Goal: Task Accomplishment & Management: Manage account settings

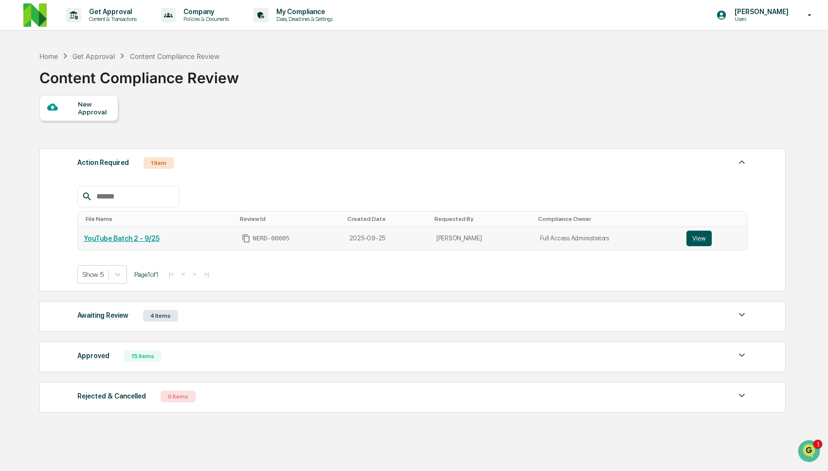
click at [697, 240] on button "View" at bounding box center [698, 238] width 25 height 16
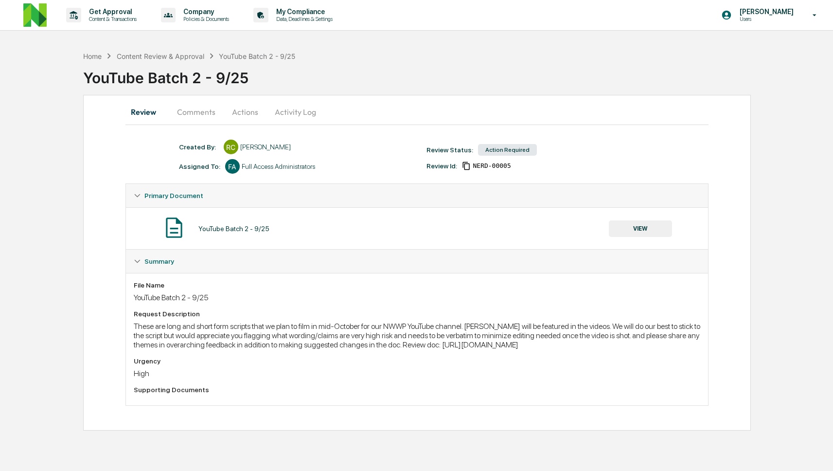
click at [198, 110] on button "Comments" at bounding box center [196, 111] width 54 height 23
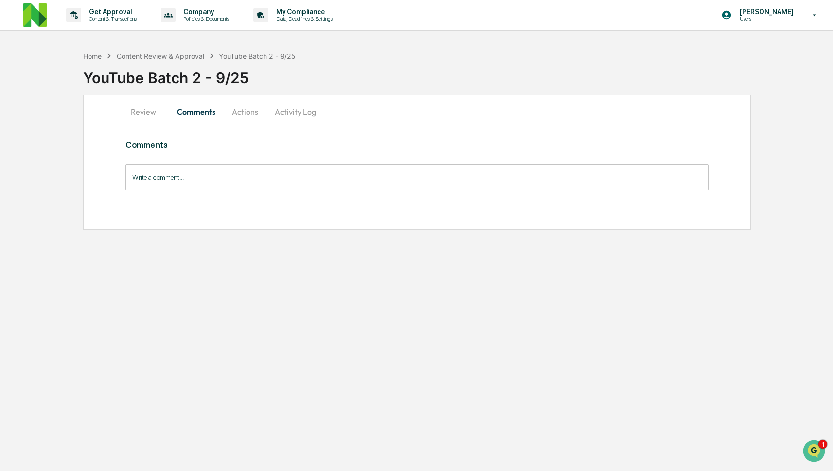
click at [145, 107] on button "Review" at bounding box center [147, 111] width 44 height 23
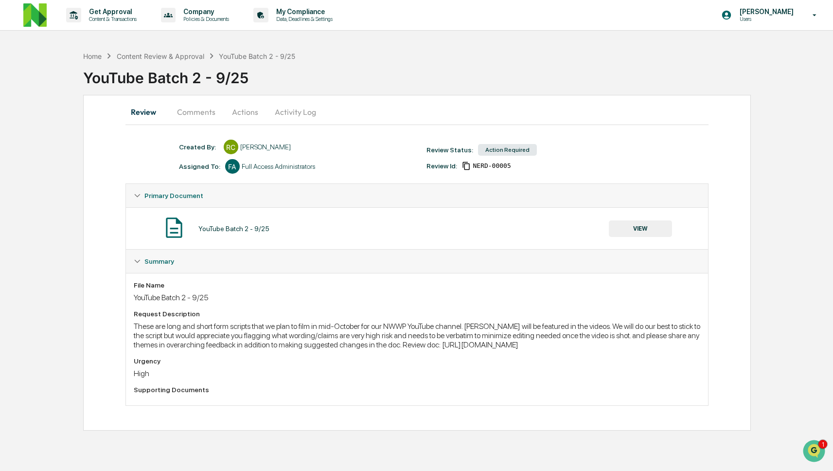
click at [637, 231] on button "VIEW" at bounding box center [640, 228] width 63 height 17
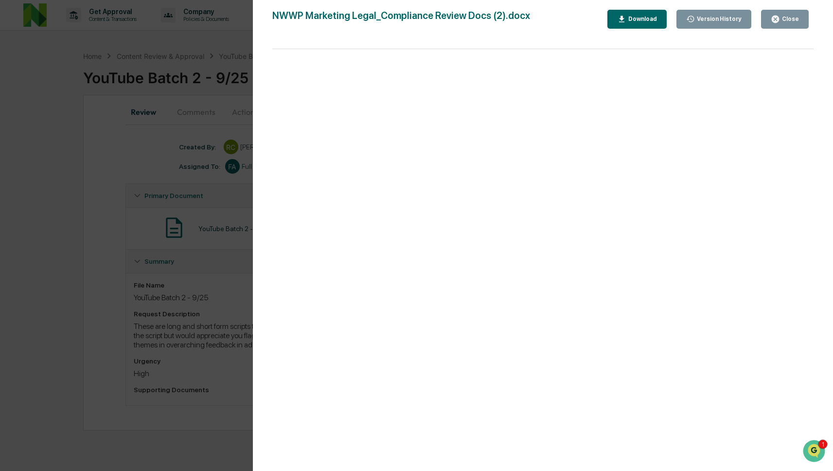
click at [158, 265] on div "Version History 09/25/2025, 03:47 PM Rachel Carlisle NWWP Marketing Legal_Compl…" at bounding box center [416, 235] width 833 height 471
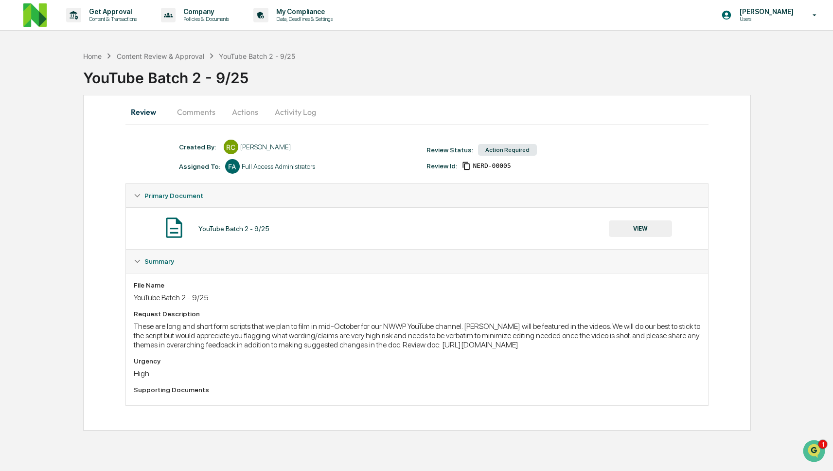
click at [317, 349] on div "These are long and short form scripts that we plan to film in mid-October for o…" at bounding box center [417, 335] width 567 height 28
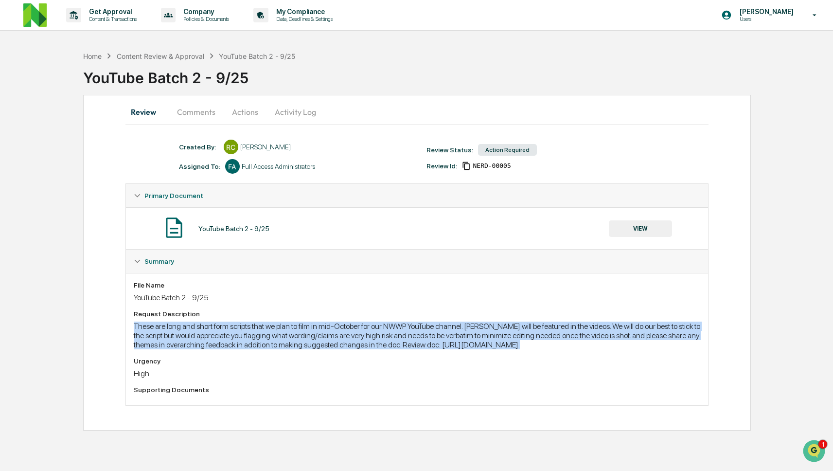
click at [311, 349] on div "These are long and short form scripts that we plan to film in mid-October for o…" at bounding box center [417, 335] width 567 height 28
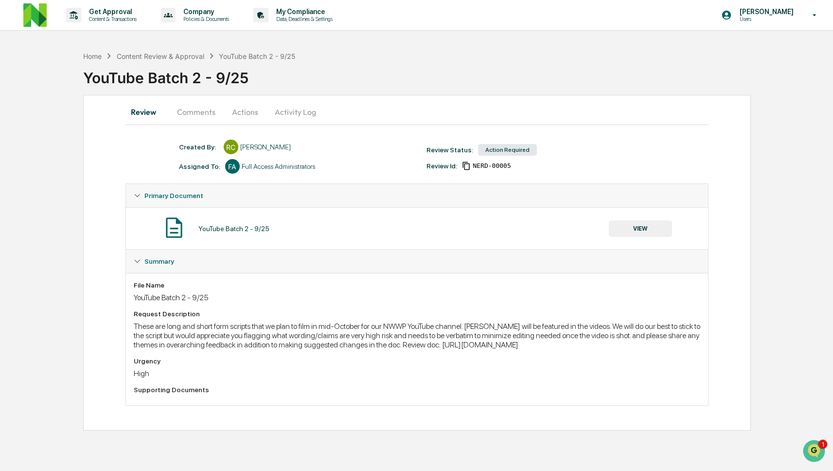
click at [311, 349] on div "These are long and short form scripts that we plan to film in mid-October for o…" at bounding box center [417, 335] width 567 height 28
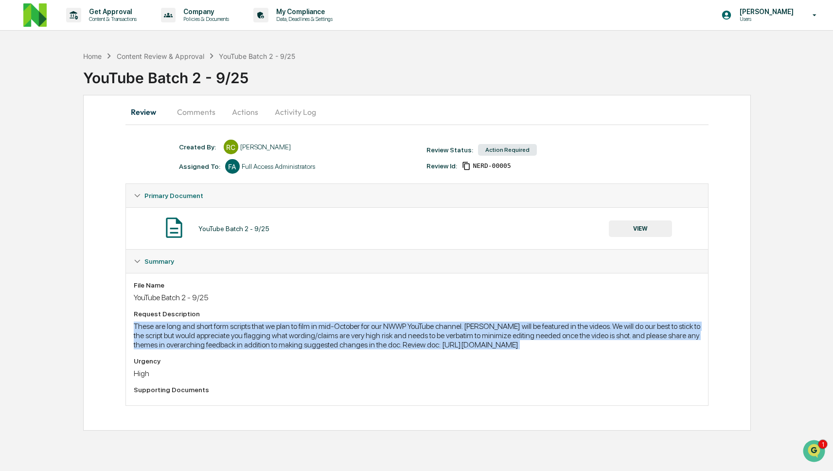
click at [311, 349] on div "These are long and short form scripts that we plan to film in mid-October for o…" at bounding box center [417, 335] width 567 height 28
click at [132, 354] on div "File Name YouTube Batch 2 - 9/25 Request Description These are long and short f…" at bounding box center [417, 339] width 582 height 132
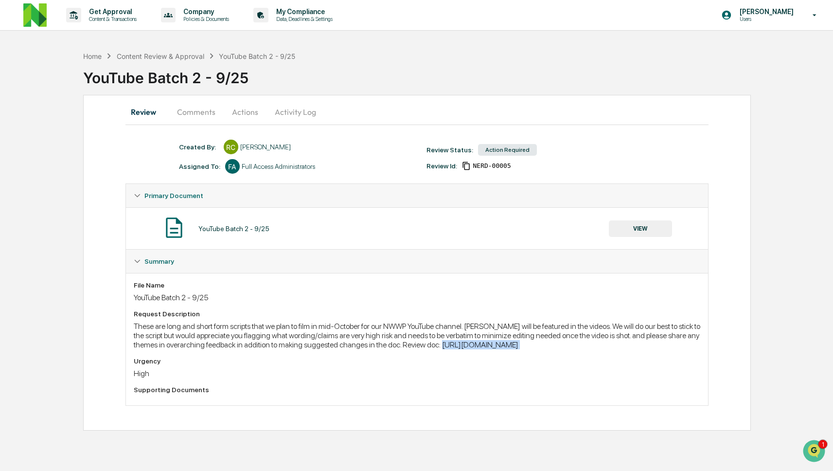
drag, startPoint x: 132, startPoint y: 354, endPoint x: 129, endPoint y: 361, distance: 7.9
click at [129, 361] on div "File Name YouTube Batch 2 - 9/25 Request Description These are long and short f…" at bounding box center [417, 339] width 582 height 132
click at [302, 103] on button "Activity Log" at bounding box center [295, 111] width 57 height 23
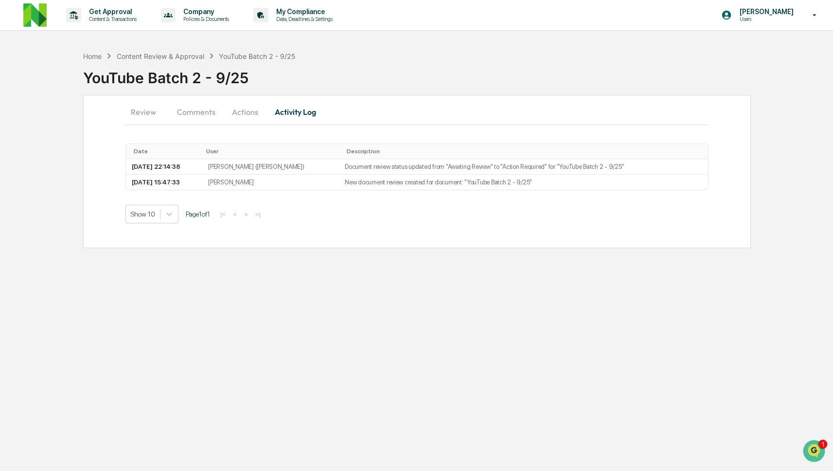
click at [230, 109] on button "Actions" at bounding box center [245, 111] width 44 height 23
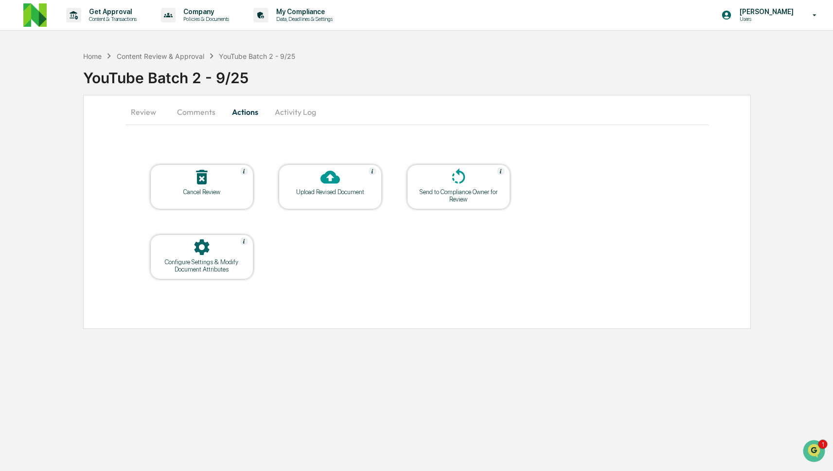
click at [447, 181] on div at bounding box center [458, 177] width 97 height 21
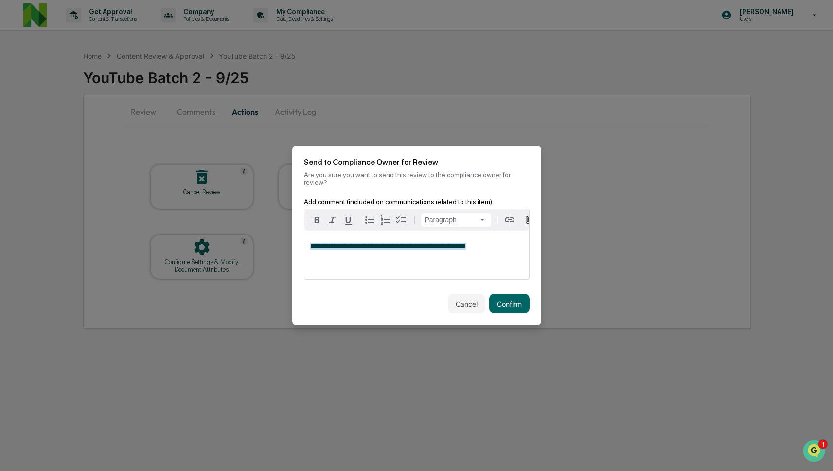
copy span "**********"
click at [505, 304] on button "Confirm" at bounding box center [509, 303] width 40 height 19
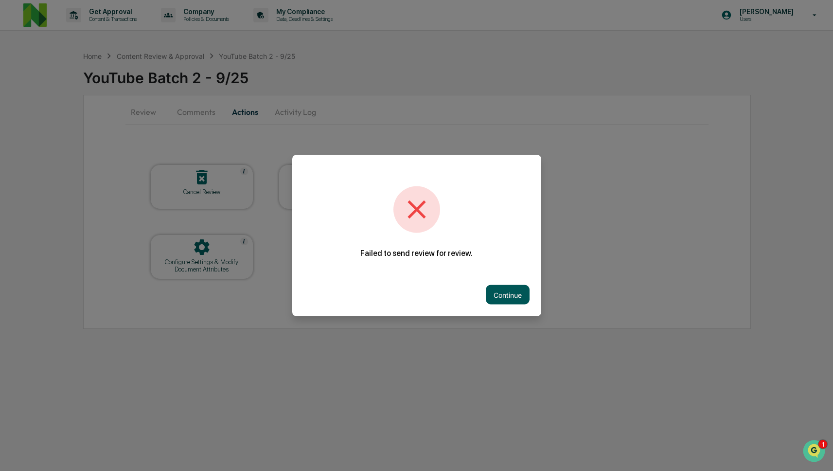
click at [490, 297] on button "Continue" at bounding box center [508, 294] width 44 height 19
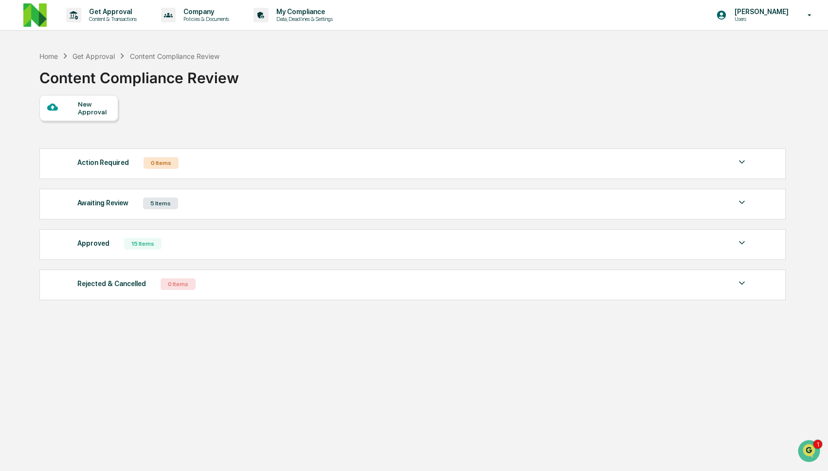
click at [256, 199] on div "Awaiting Review 5 Items" at bounding box center [412, 203] width 671 height 14
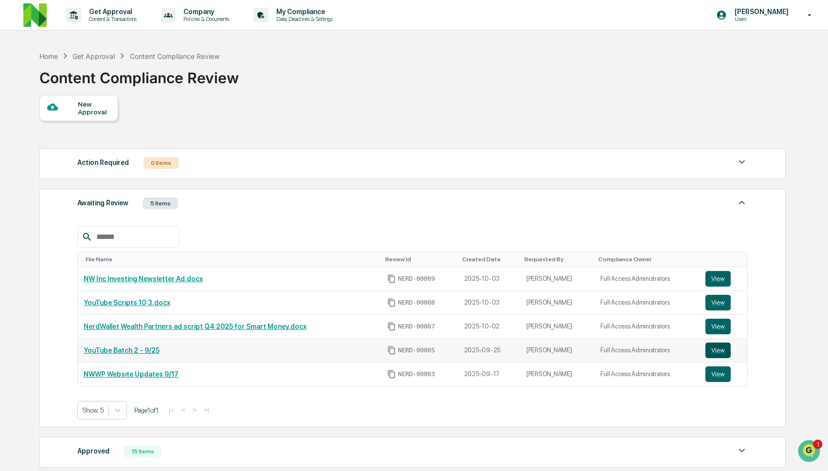
click at [720, 348] on button "View" at bounding box center [717, 350] width 25 height 16
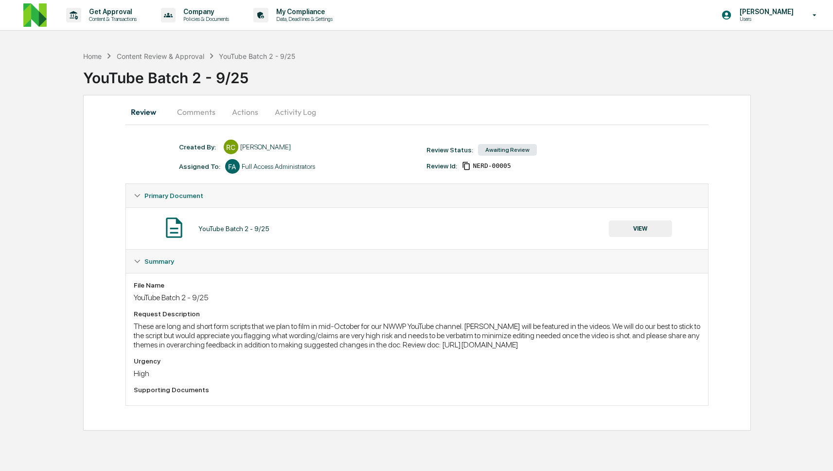
click at [210, 117] on button "Comments" at bounding box center [196, 111] width 54 height 23
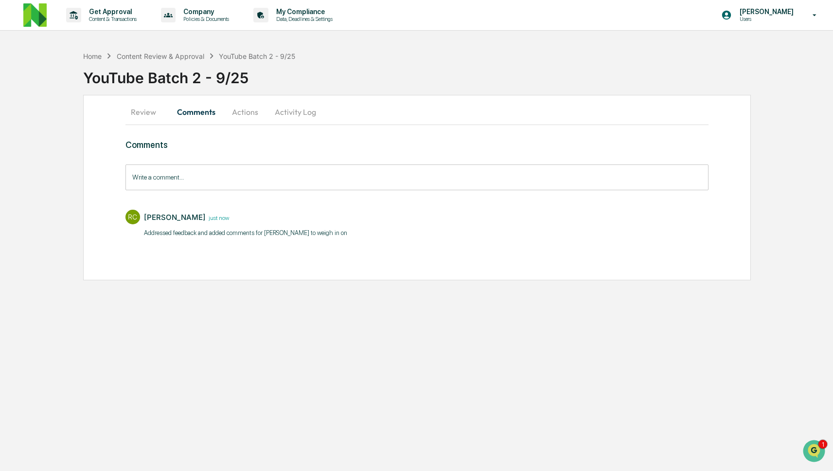
click at [233, 185] on input "Write a comment..." at bounding box center [416, 177] width 583 height 26
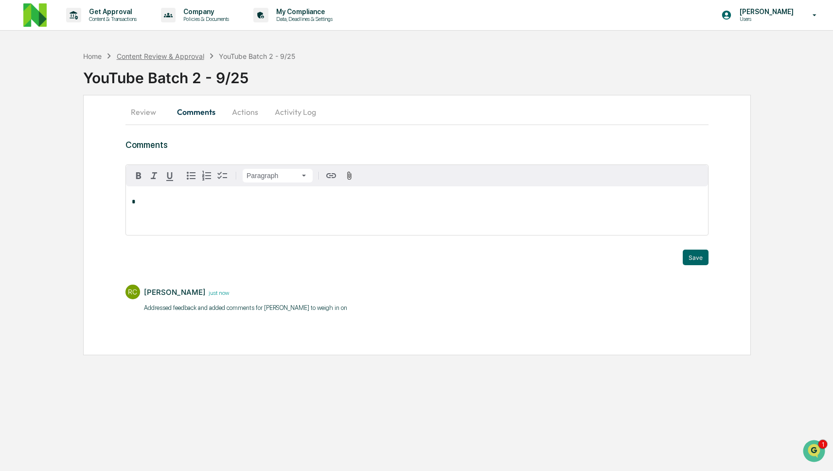
click at [181, 57] on div "Content Review & Approval" at bounding box center [161, 56] width 88 height 8
